Goal: Task Accomplishment & Management: Use online tool/utility

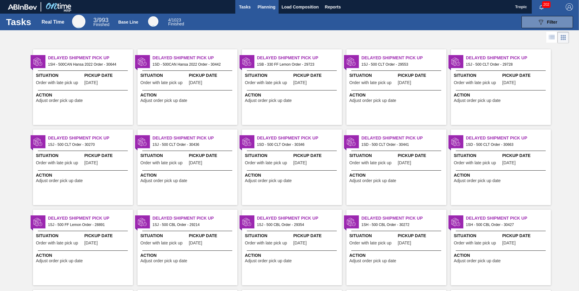
click at [271, 9] on span "Planning" at bounding box center [266, 6] width 18 height 7
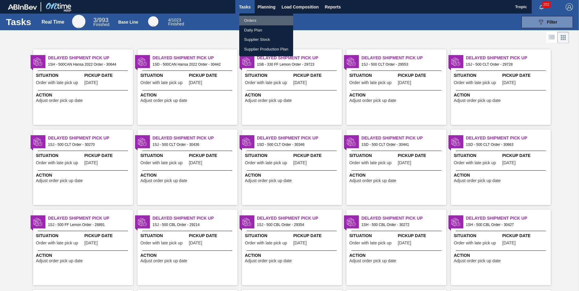
click at [258, 18] on li "Orders" at bounding box center [266, 21] width 54 height 10
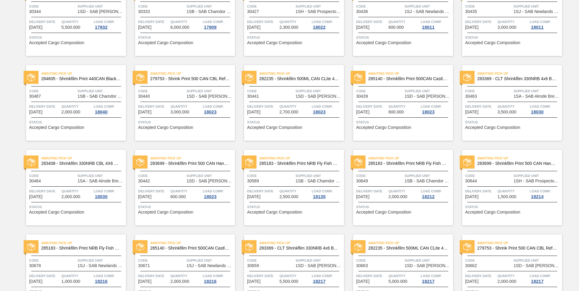
scroll to position [623, 0]
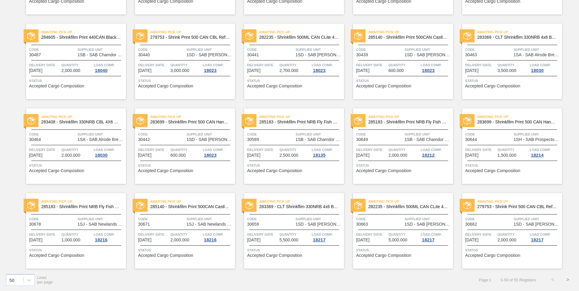
click at [566, 278] on button ">" at bounding box center [567, 279] width 15 height 15
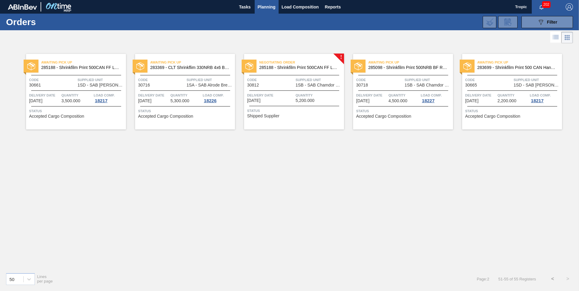
scroll to position [0, 0]
click at [287, 103] on div "Delivery Date [DATE]" at bounding box center [270, 97] width 47 height 11
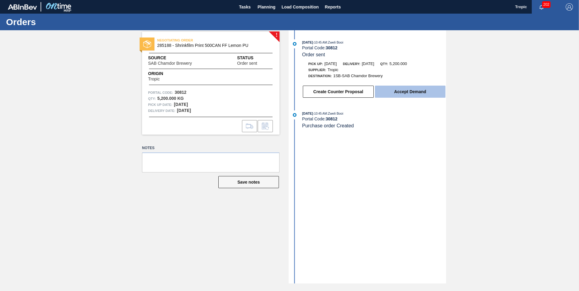
click at [409, 90] on button "Accept Demand" at bounding box center [410, 92] width 71 height 12
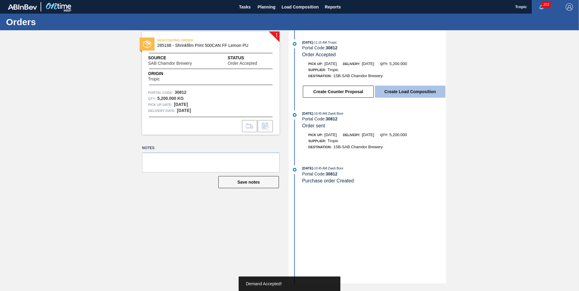
click at [388, 91] on button "Create Load Composition" at bounding box center [410, 92] width 71 height 12
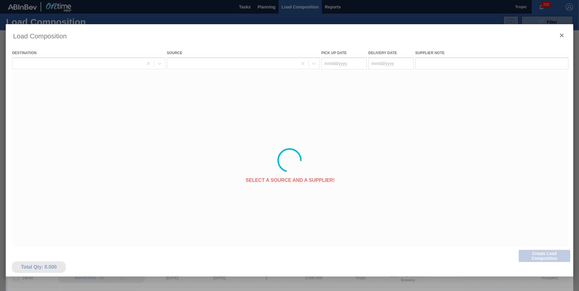
type Date "[DATE]"
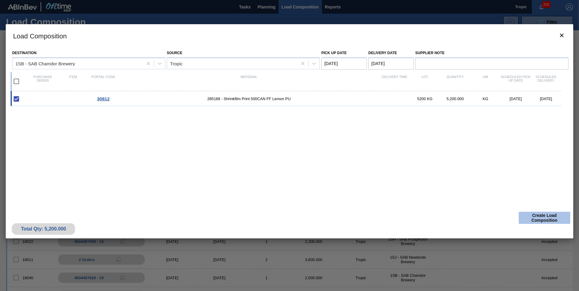
click at [536, 220] on button "Create Load Composition" at bounding box center [543, 218] width 51 height 12
